Goal: Transaction & Acquisition: Download file/media

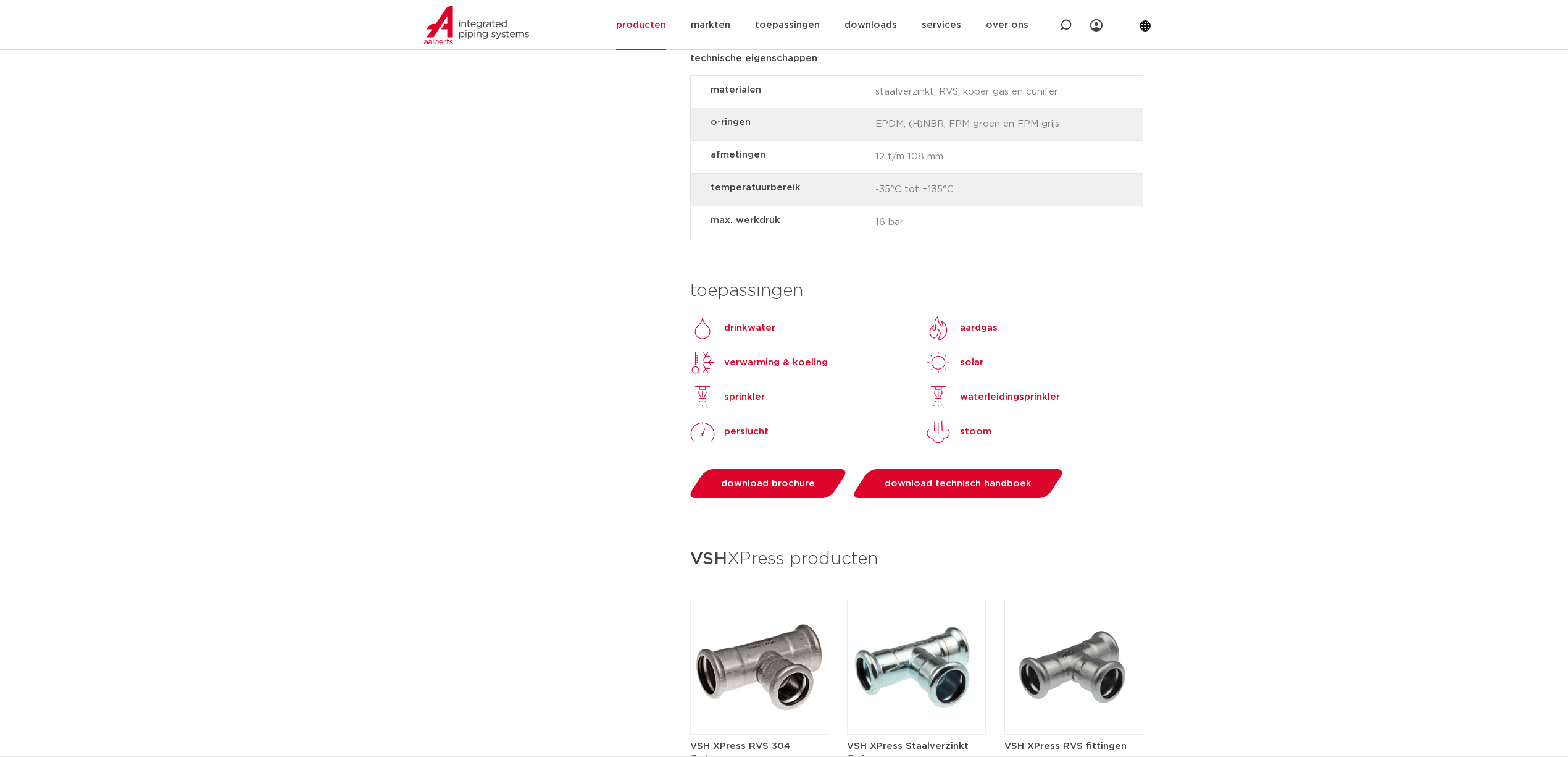
scroll to position [988, 0]
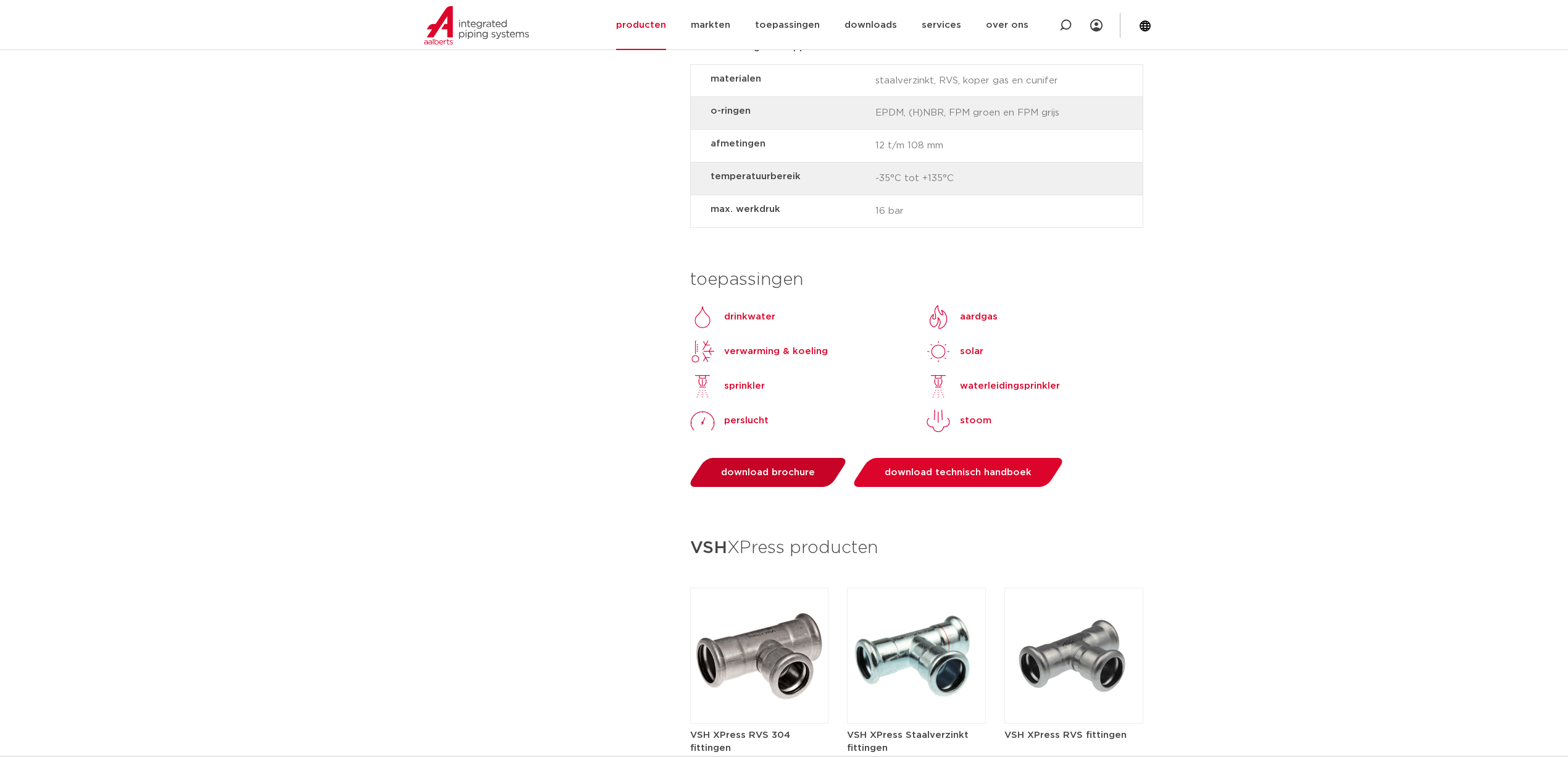
click at [734, 459] on link "download brochure" at bounding box center [767, 472] width 163 height 29
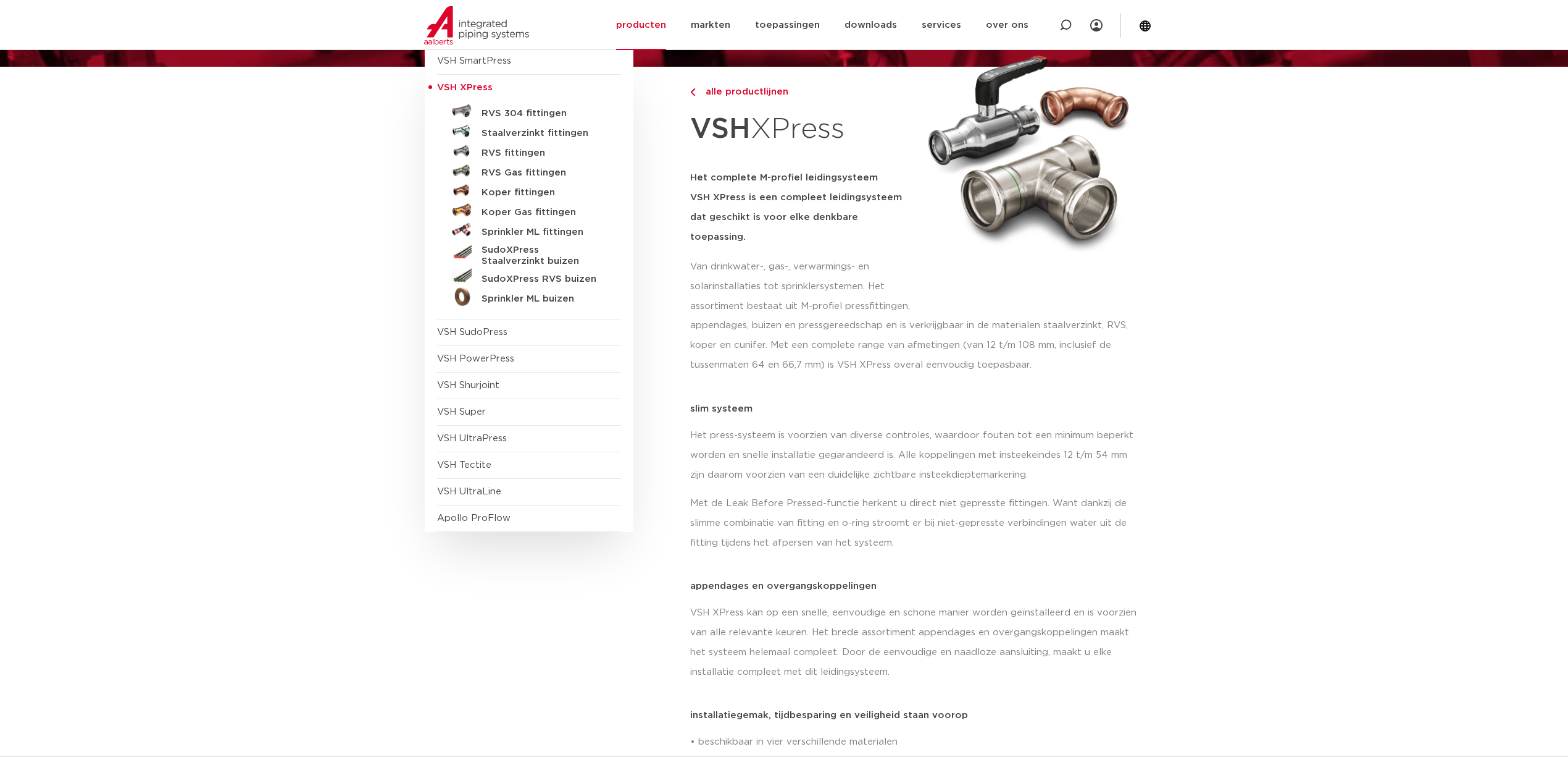
scroll to position [247, 0]
